Goal: Information Seeking & Learning: Learn about a topic

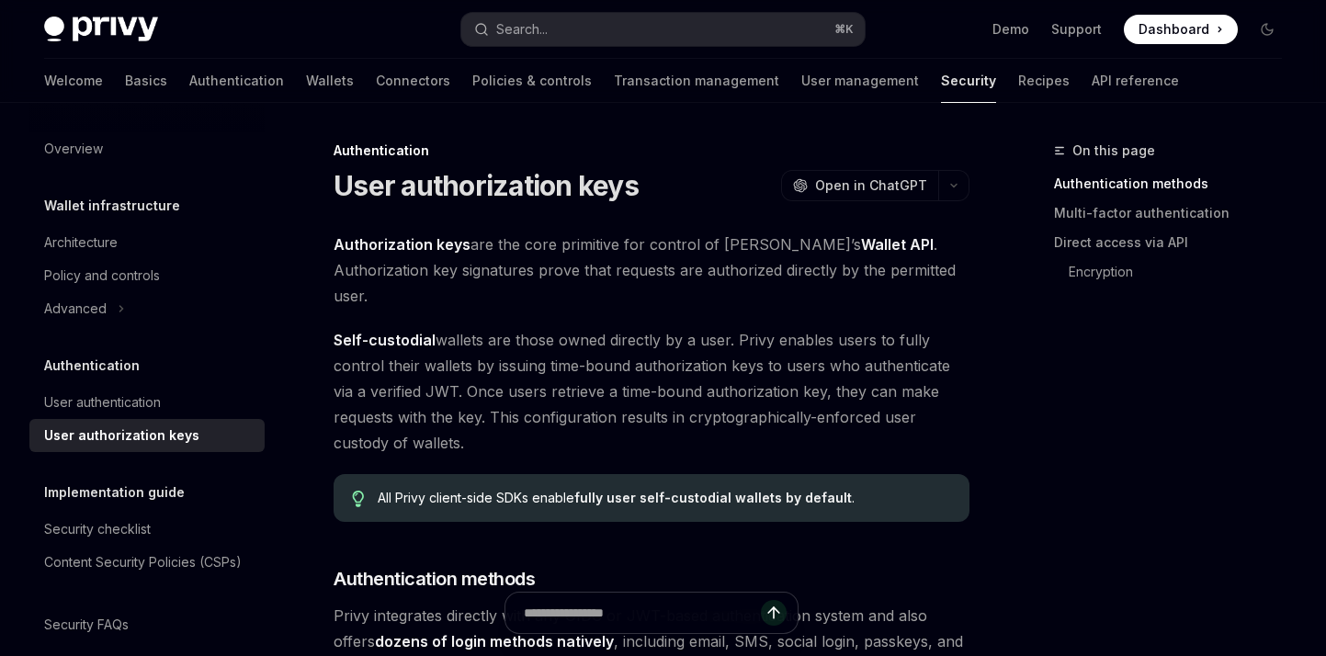
click at [468, 182] on h1 "User authorization keys" at bounding box center [485, 185] width 305 height 33
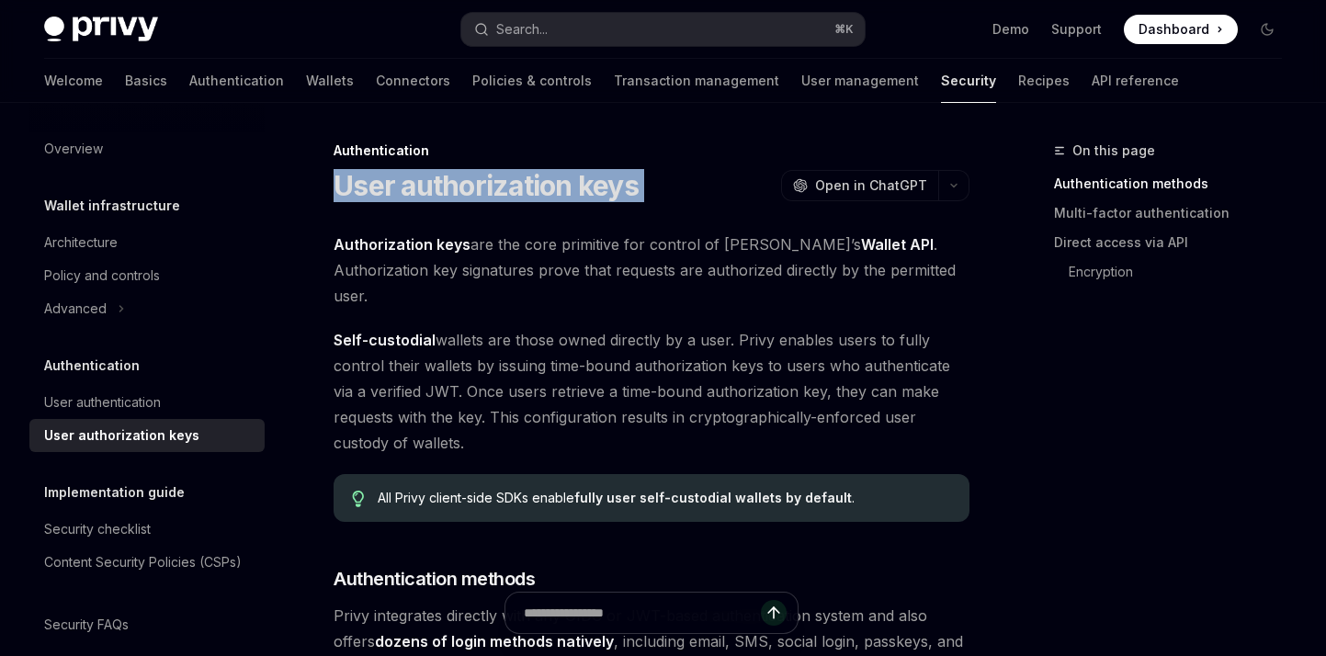
click at [468, 182] on h1 "User authorization keys" at bounding box center [485, 185] width 305 height 33
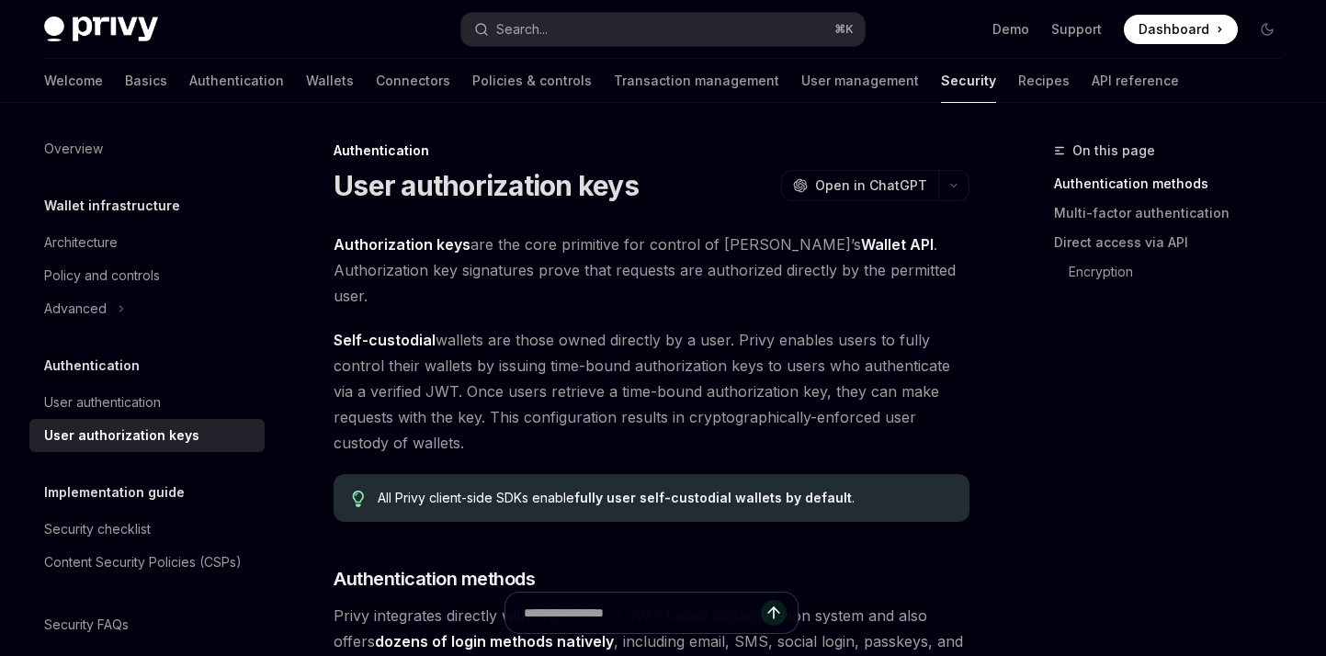
click at [479, 266] on span "Authorization keys are the core primitive for control of [PERSON_NAME]’s Wallet…" at bounding box center [651, 269] width 636 height 77
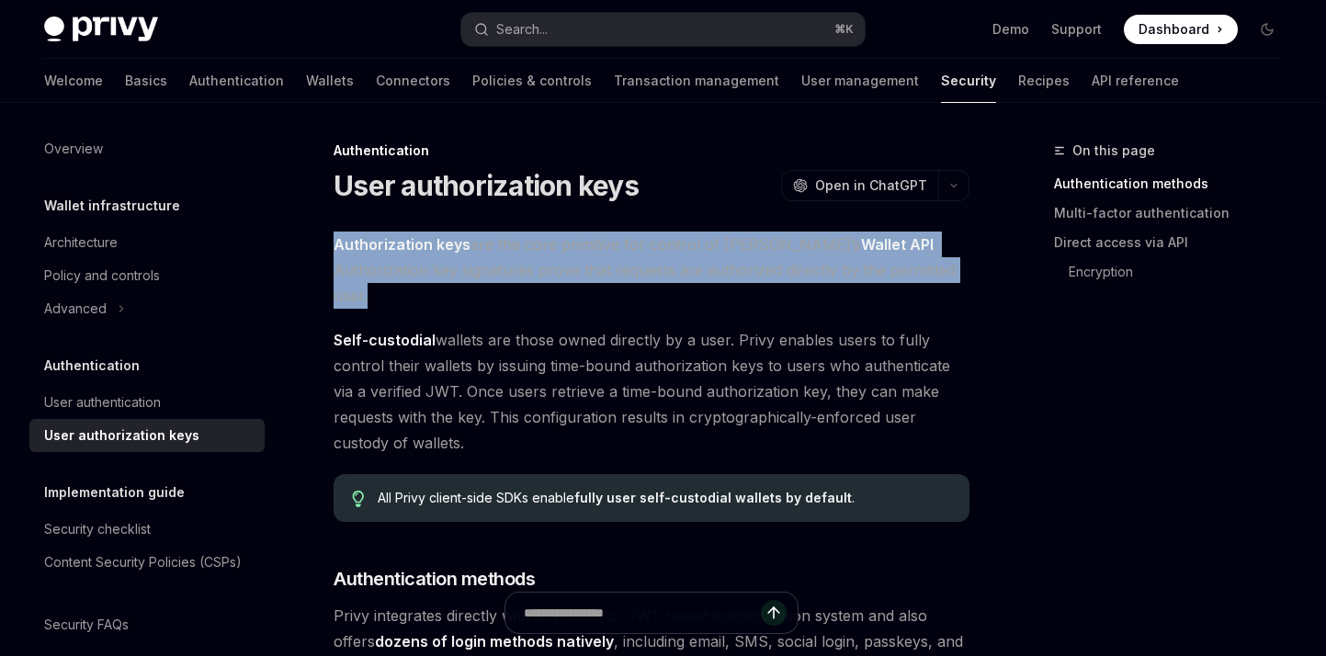
click at [479, 266] on span "Authorization keys are the core primitive for control of [PERSON_NAME]’s Wallet…" at bounding box center [651, 269] width 636 height 77
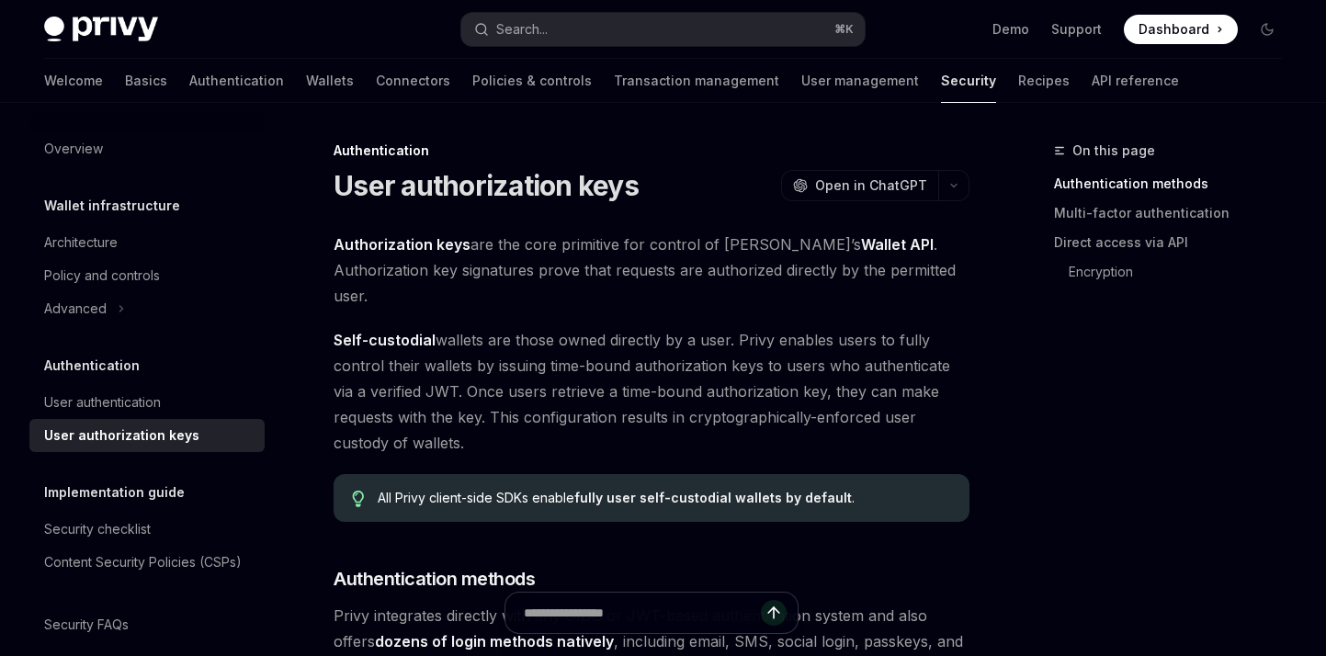
click at [500, 362] on span "Self-custodial wallets are those owned directly by a user. Privy enables users …" at bounding box center [651, 391] width 636 height 129
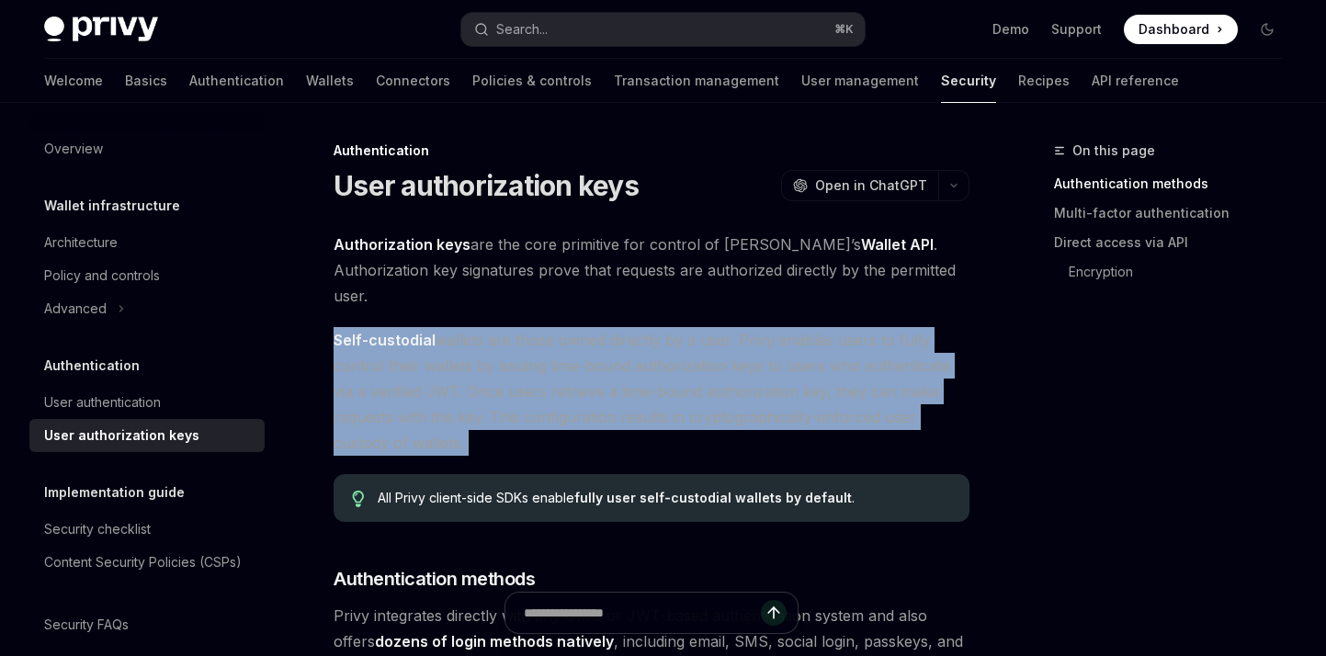
click at [500, 362] on span "Self-custodial wallets are those owned directly by a user. Privy enables users …" at bounding box center [651, 391] width 636 height 129
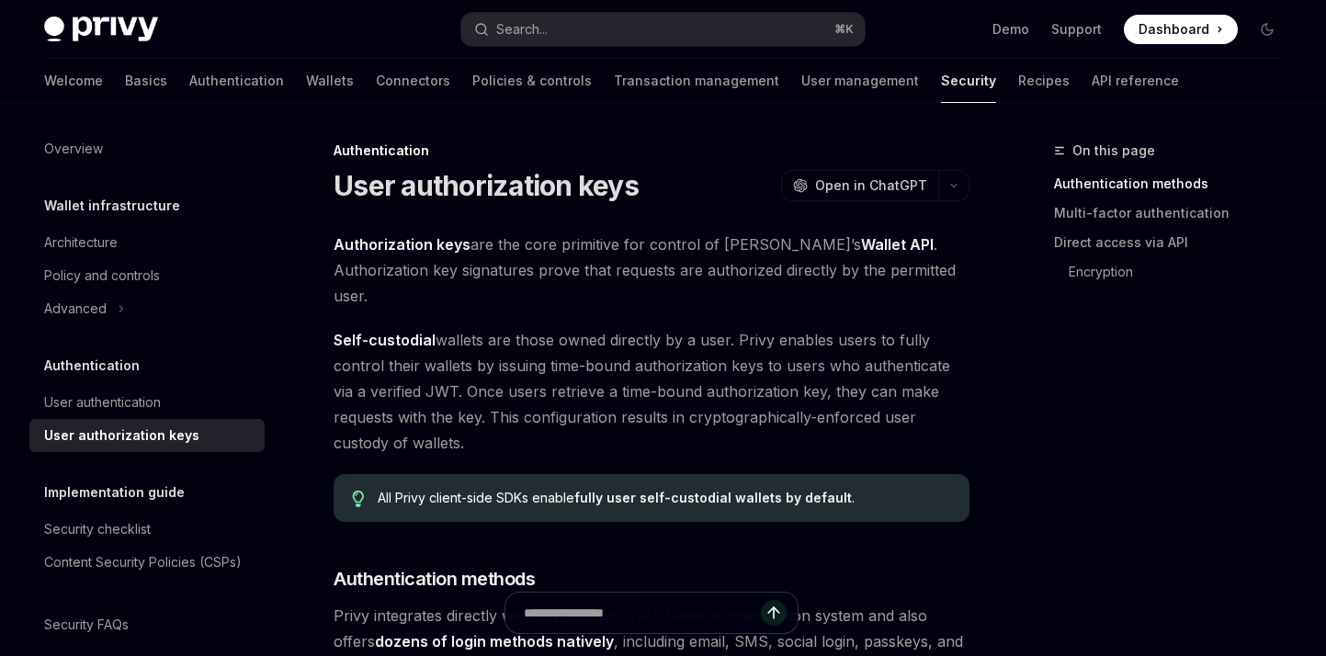
click at [558, 252] on span "Authorization keys are the core primitive for control of [PERSON_NAME]’s Wallet…" at bounding box center [651, 269] width 636 height 77
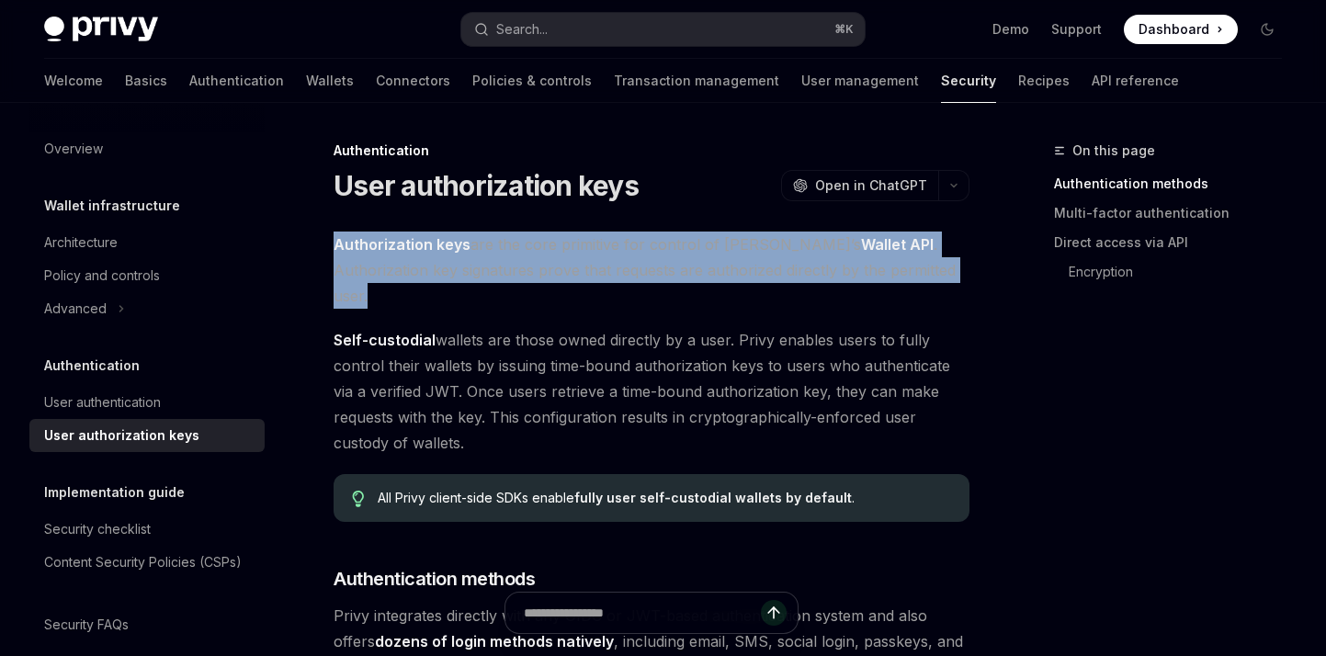
click at [558, 252] on span "Authorization keys are the core primitive for control of [PERSON_NAME]’s Wallet…" at bounding box center [651, 269] width 636 height 77
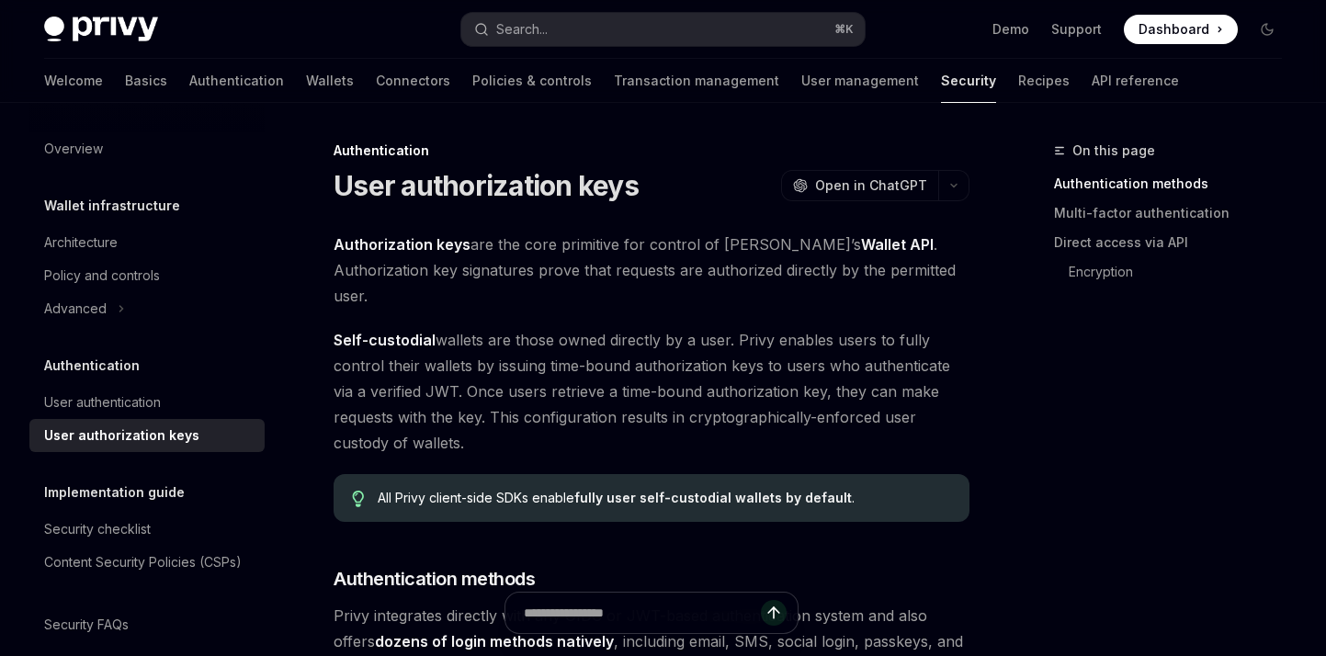
click at [615, 188] on h1 "User authorization keys" at bounding box center [485, 185] width 305 height 33
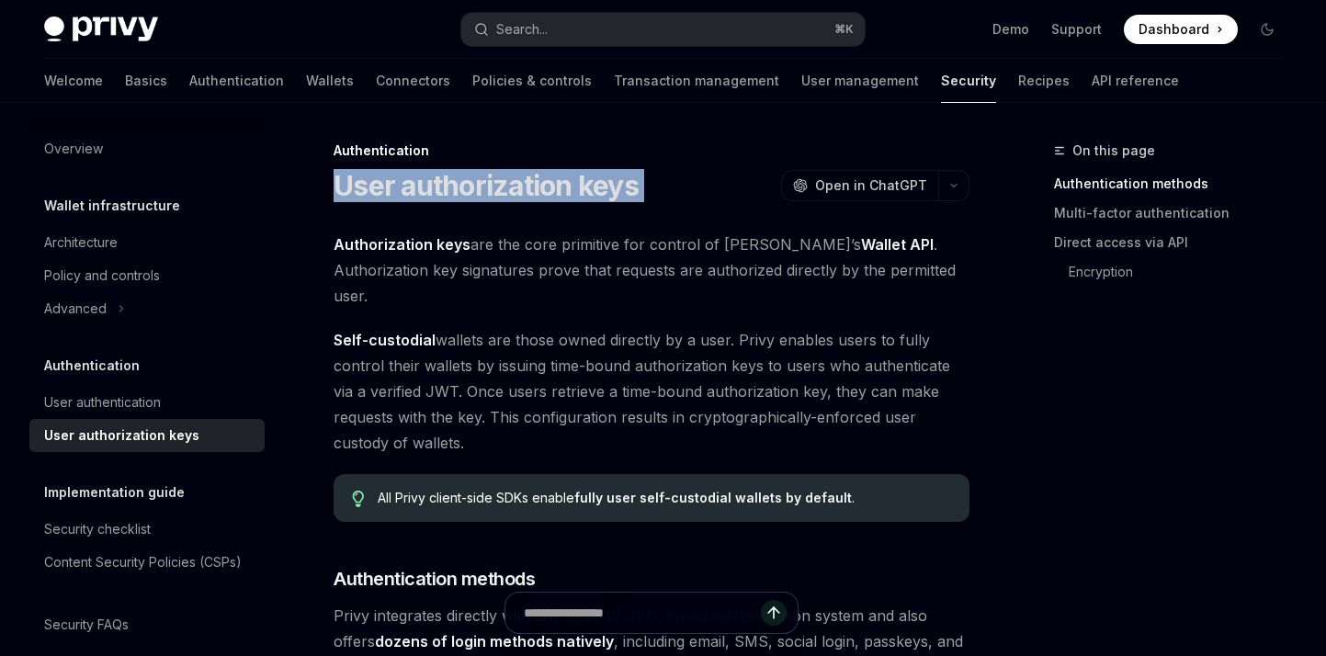
click at [615, 188] on h1 "User authorization keys" at bounding box center [485, 185] width 305 height 33
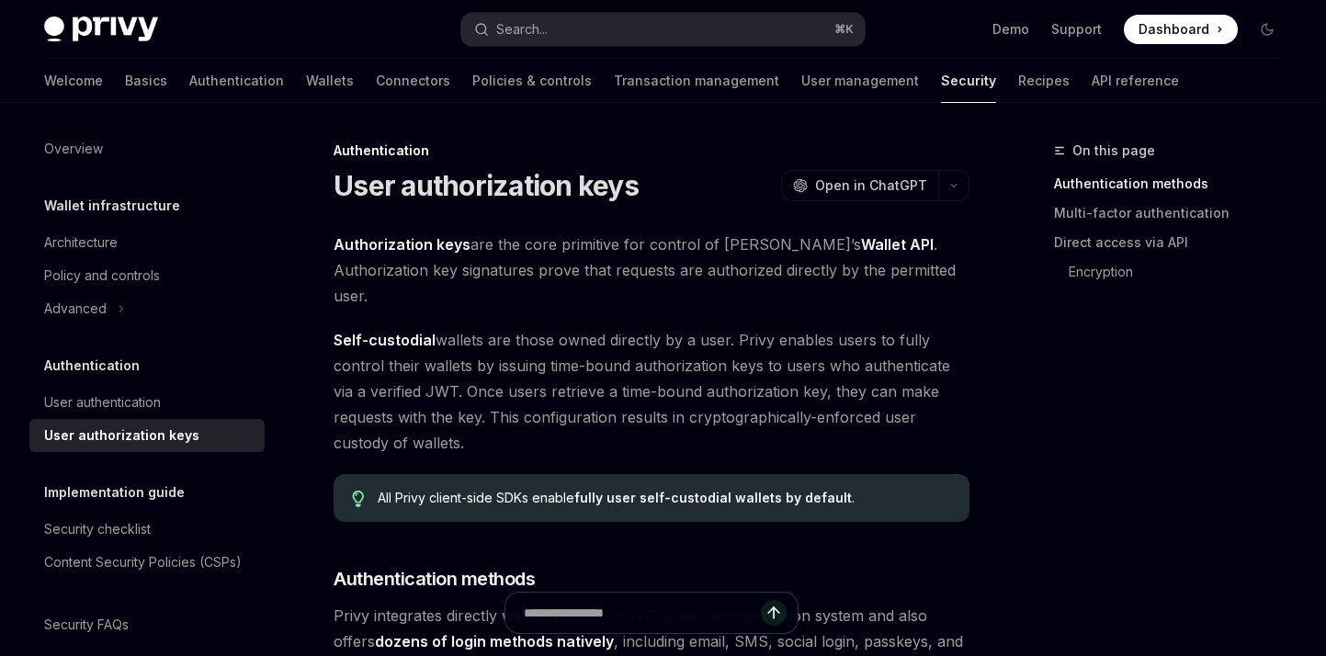
click at [607, 269] on span "Authorization keys are the core primitive for control of [PERSON_NAME]’s Wallet…" at bounding box center [651, 269] width 636 height 77
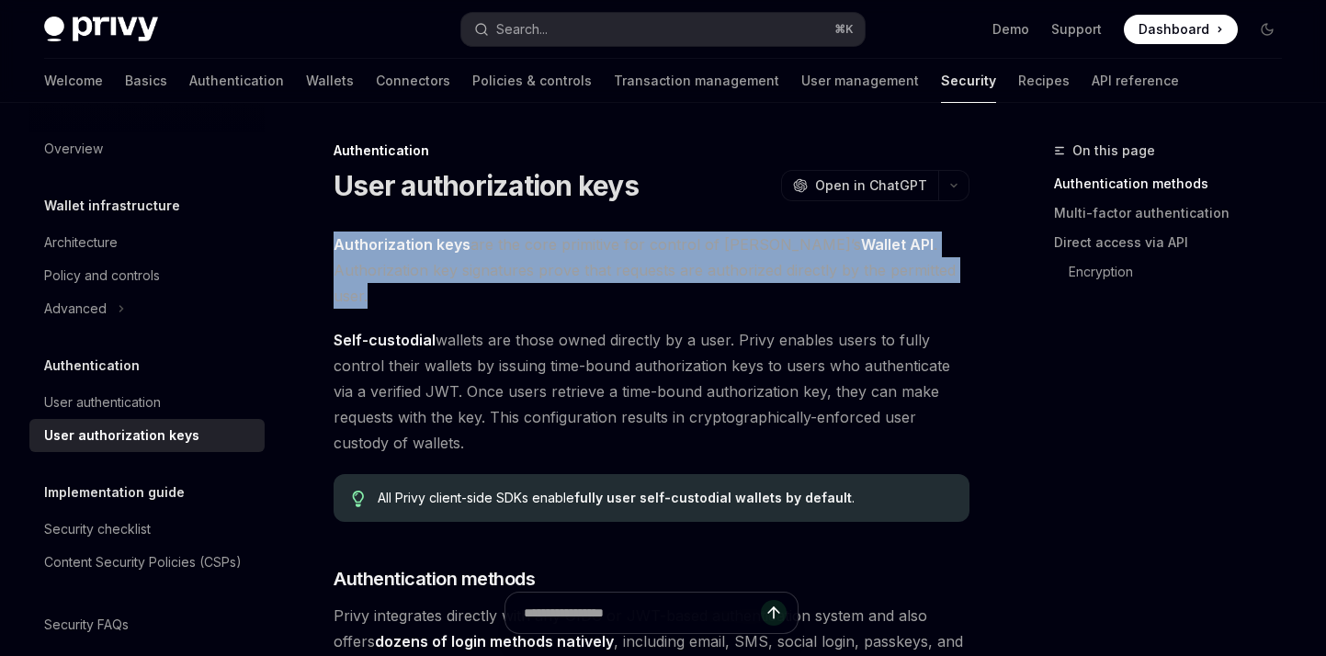
click at [607, 269] on span "Authorization keys are the core primitive for control of [PERSON_NAME]’s Wallet…" at bounding box center [651, 269] width 636 height 77
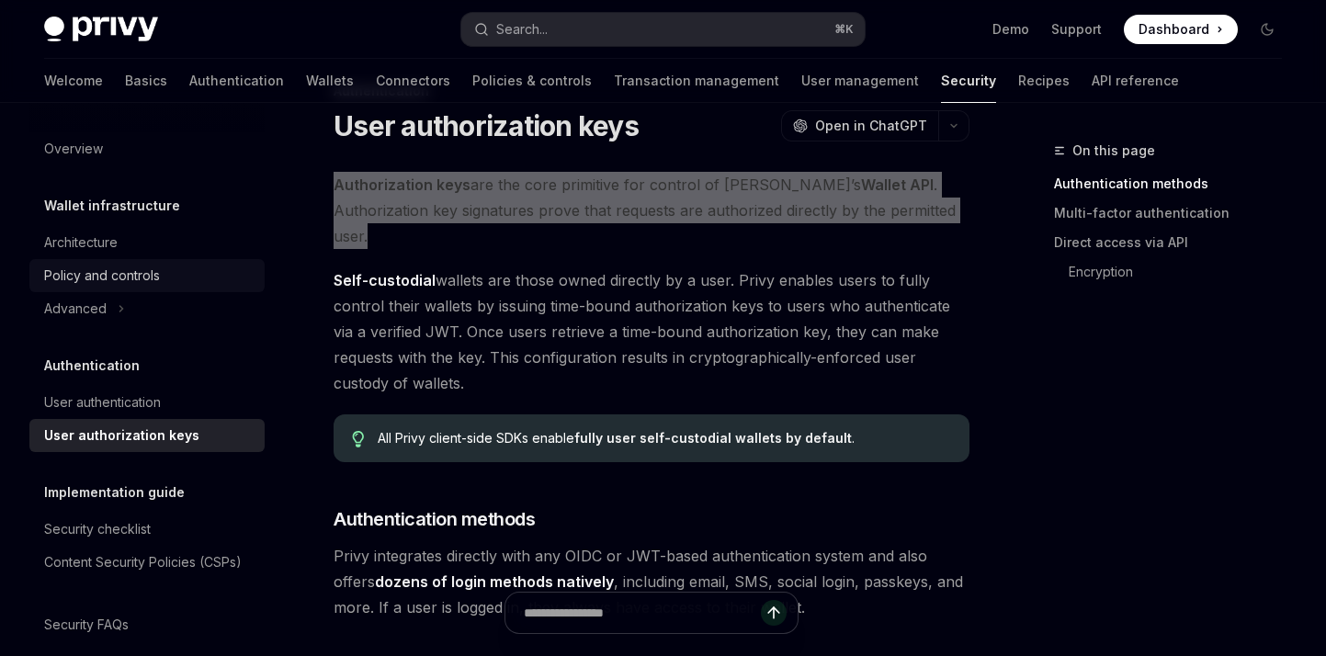
scroll to position [54, 0]
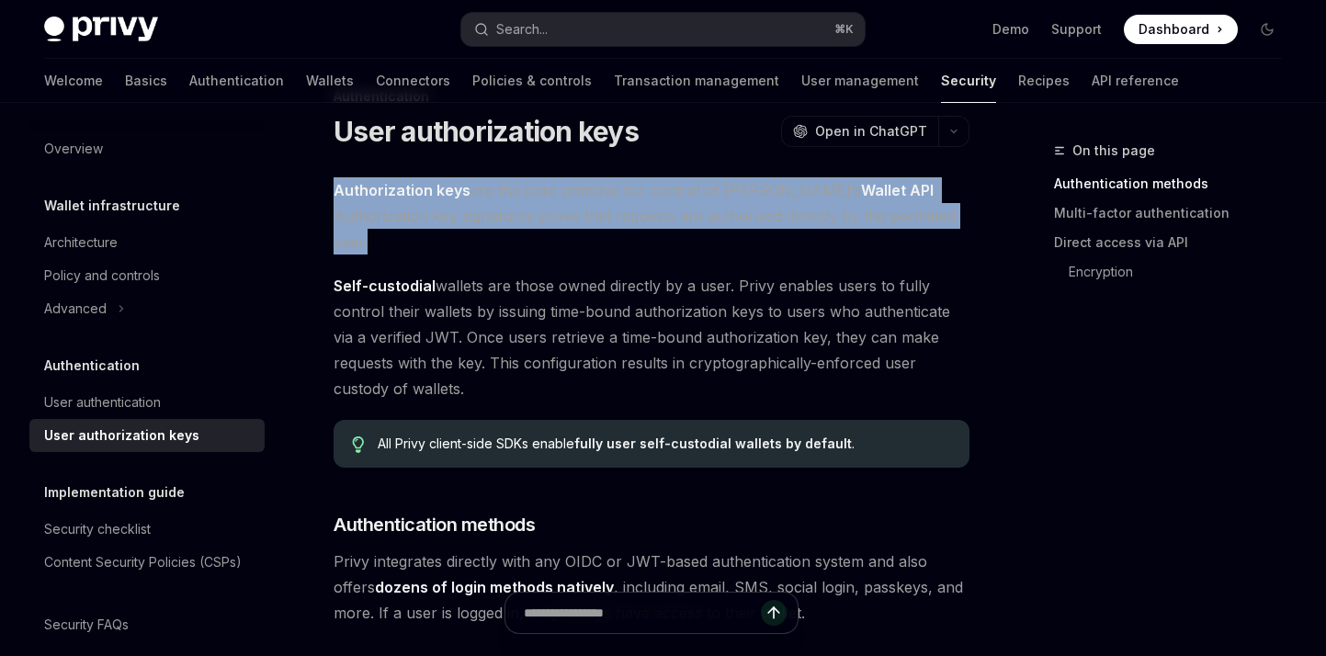
click at [741, 214] on span "Authorization keys are the core primitive for control of [PERSON_NAME]’s Wallet…" at bounding box center [651, 215] width 636 height 77
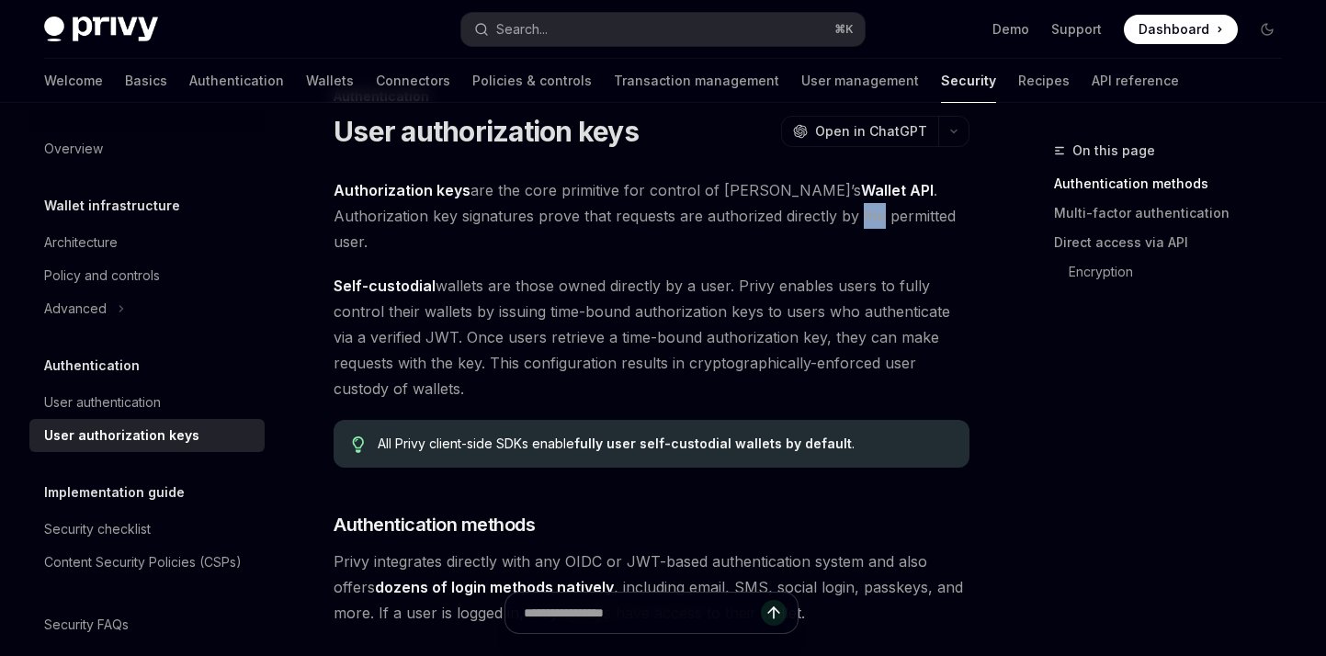
click at [741, 214] on span "Authorization keys are the core primitive for control of [PERSON_NAME]’s Wallet…" at bounding box center [651, 215] width 636 height 77
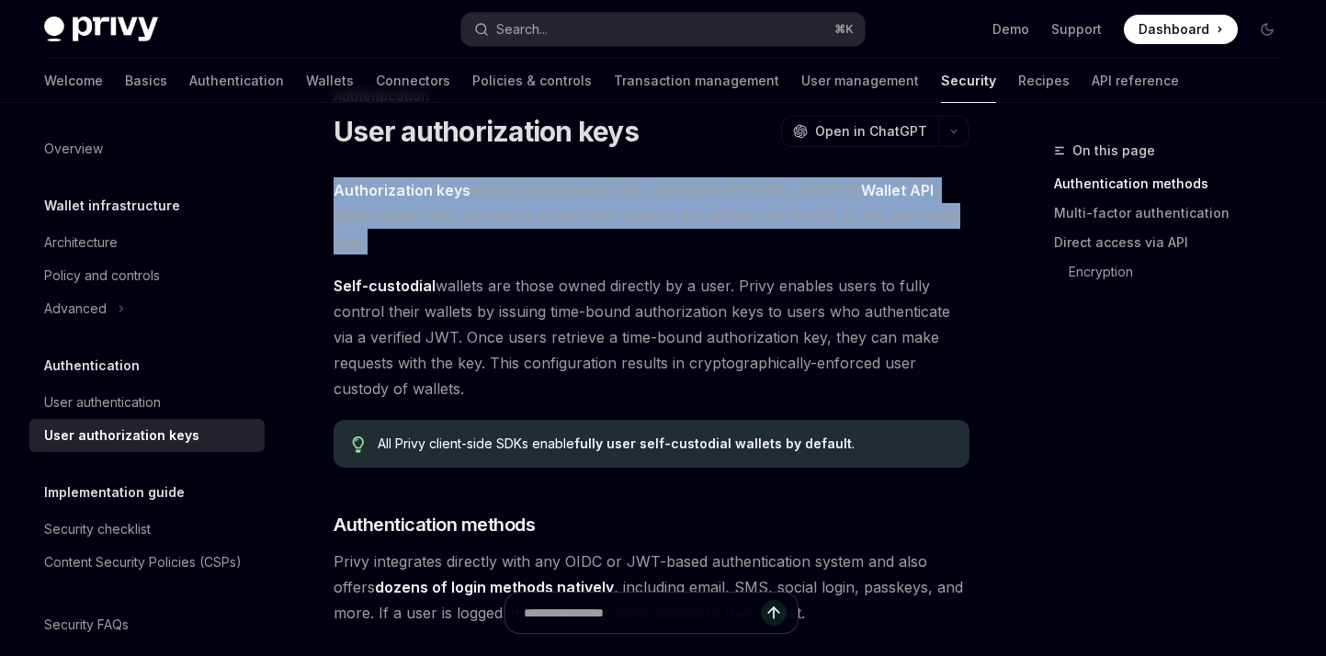
click at [741, 214] on span "Authorization keys are the core primitive for control of [PERSON_NAME]’s Wallet…" at bounding box center [651, 215] width 636 height 77
click at [720, 197] on span "Authorization keys are the core primitive for control of [PERSON_NAME]’s Wallet…" at bounding box center [651, 215] width 636 height 77
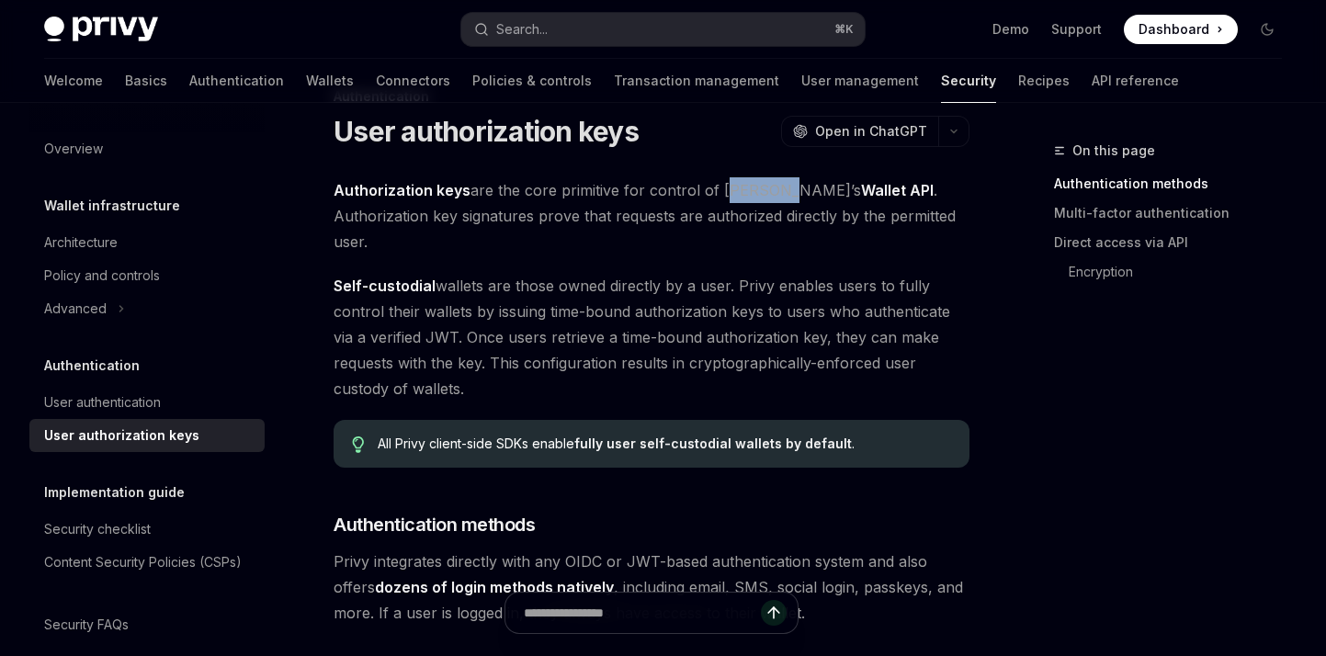
click at [720, 197] on span "Authorization keys are the core primitive for control of [PERSON_NAME]’s Wallet…" at bounding box center [651, 215] width 636 height 77
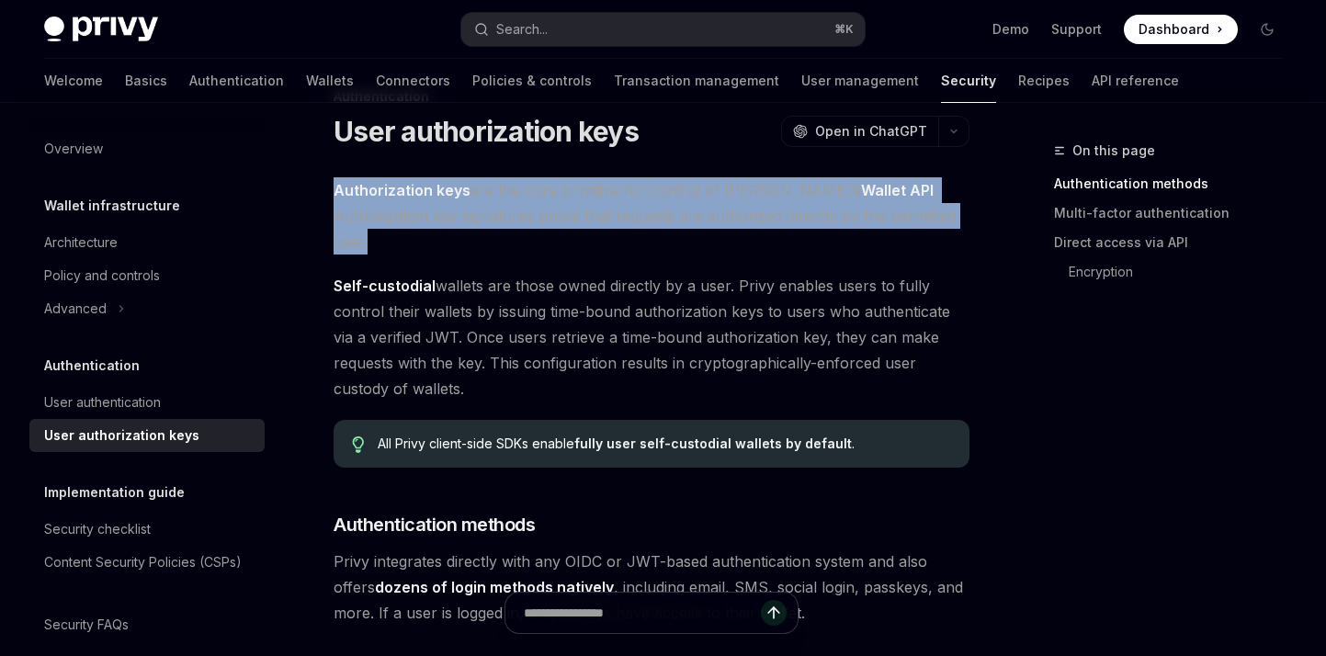
click at [720, 197] on span "Authorization keys are the core primitive for control of [PERSON_NAME]’s Wallet…" at bounding box center [651, 215] width 636 height 77
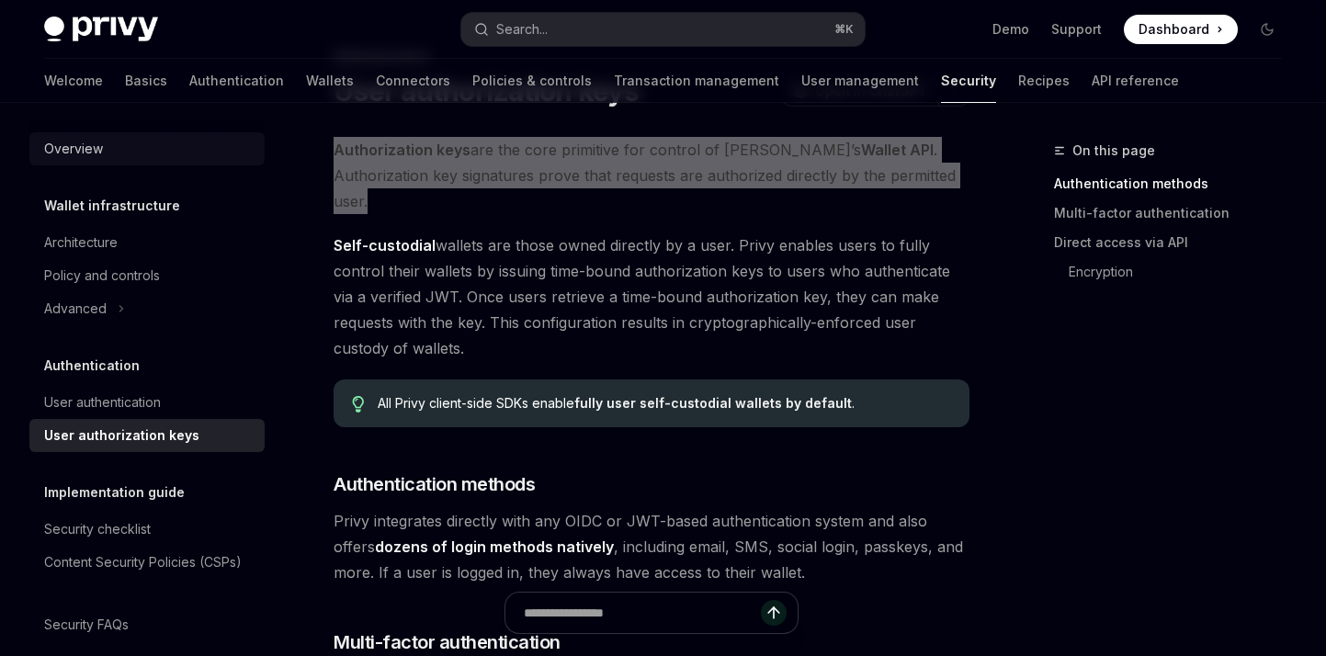
scroll to position [96, 0]
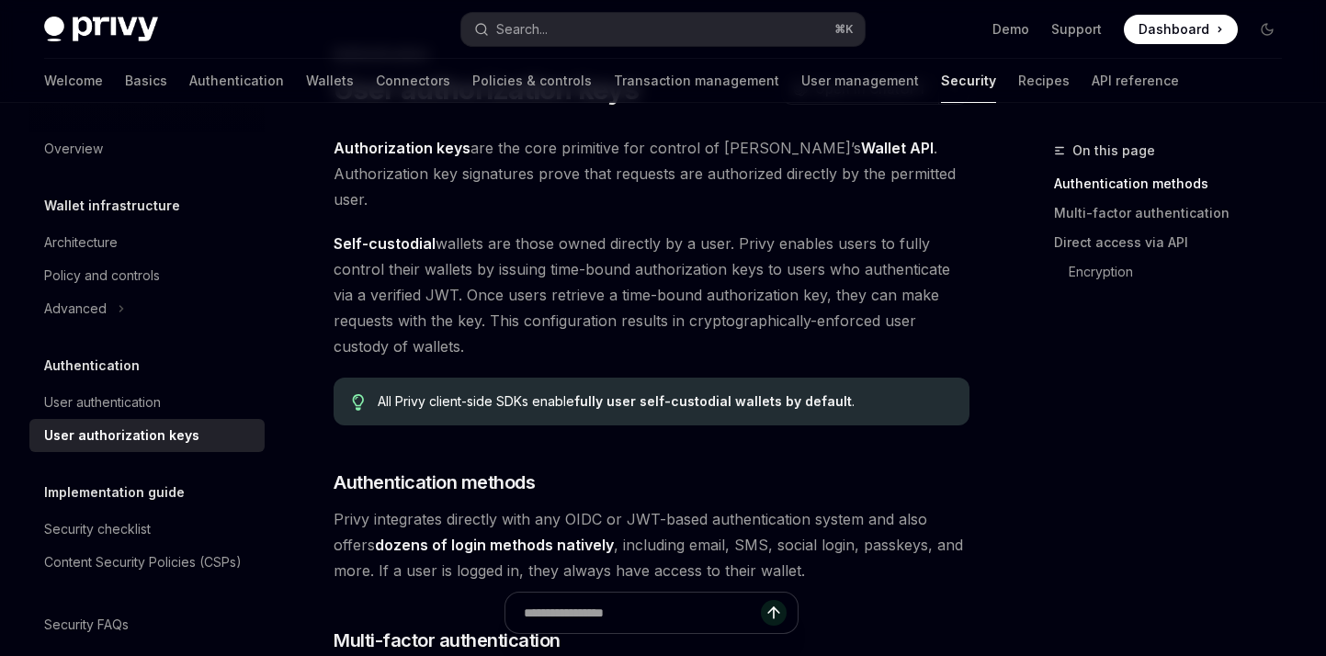
click at [469, 269] on span "Self-custodial wallets are those owned directly by a user. Privy enables users …" at bounding box center [651, 295] width 636 height 129
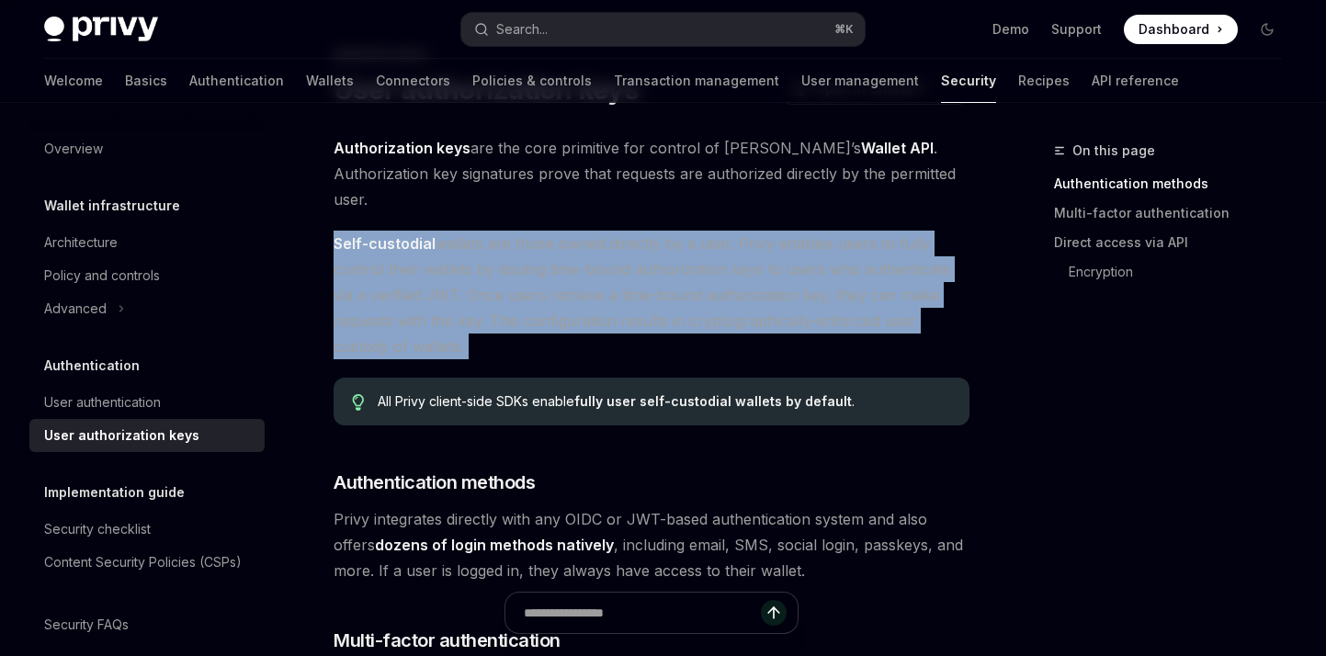
click at [469, 269] on span "Self-custodial wallets are those owned directly by a user. Privy enables users …" at bounding box center [651, 295] width 636 height 129
click at [483, 270] on span "Self-custodial wallets are those owned directly by a user. Privy enables users …" at bounding box center [651, 295] width 636 height 129
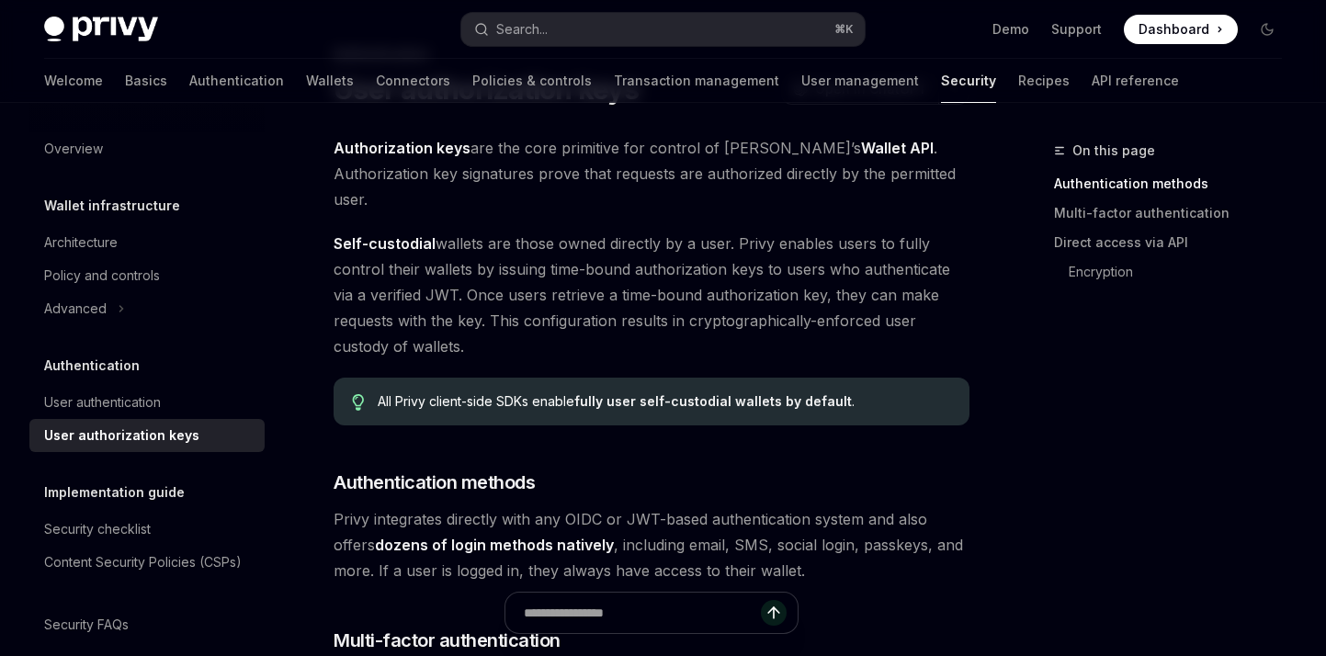
type textarea "*"
